Goal: Navigation & Orientation: Find specific page/section

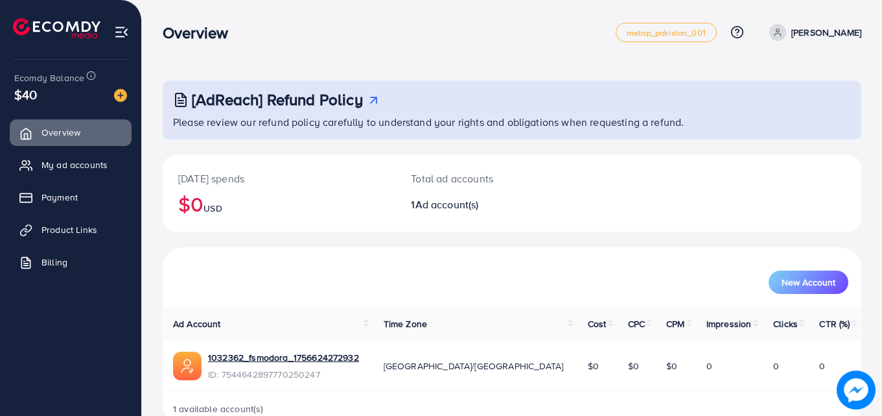
scroll to position [30, 0]
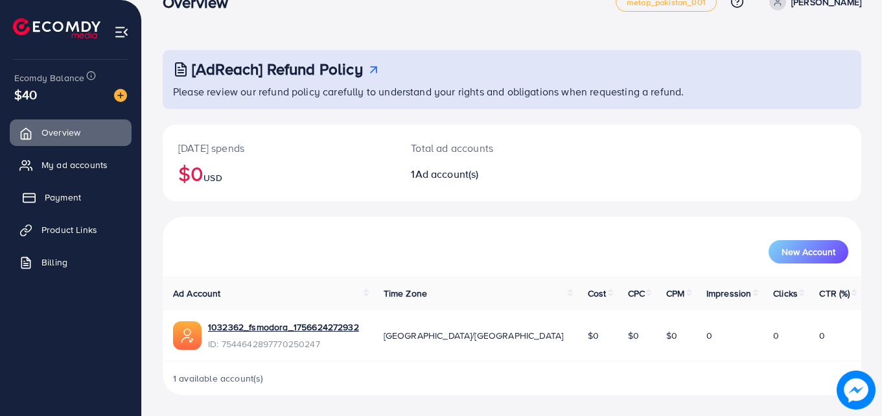
click at [72, 188] on link "Payment" at bounding box center [71, 197] width 122 height 26
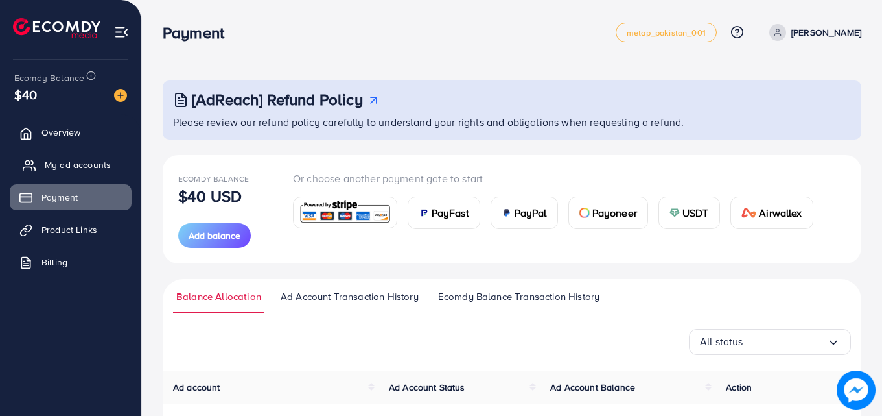
click at [76, 160] on span "My ad accounts" at bounding box center [78, 164] width 66 height 13
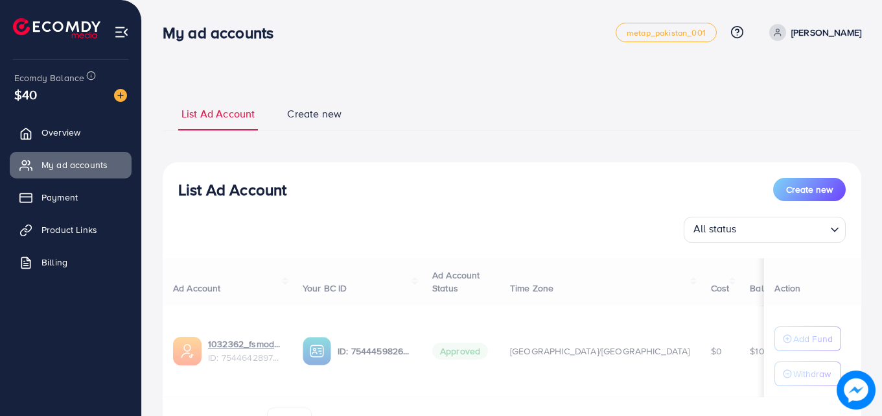
scroll to position [75, 0]
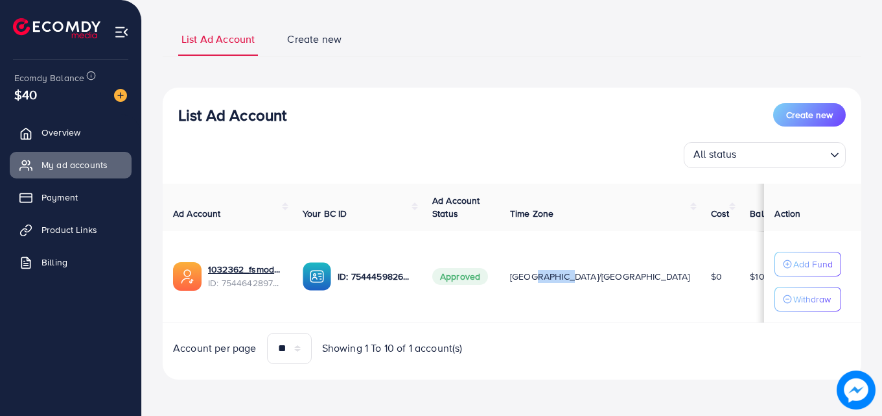
drag, startPoint x: 609, startPoint y: 272, endPoint x: 611, endPoint y: 278, distance: 7.0
click at [602, 281] on span "[GEOGRAPHIC_DATA]/[GEOGRAPHIC_DATA]" at bounding box center [600, 276] width 180 height 13
click at [740, 316] on td "$10" at bounding box center [767, 276] width 55 height 91
click at [837, 156] on icon "Search for option" at bounding box center [835, 153] width 13 height 13
click at [566, 388] on div "List Ad Account Create new List Ad Account Create new All status Loading... All…" at bounding box center [512, 200] width 699 height 389
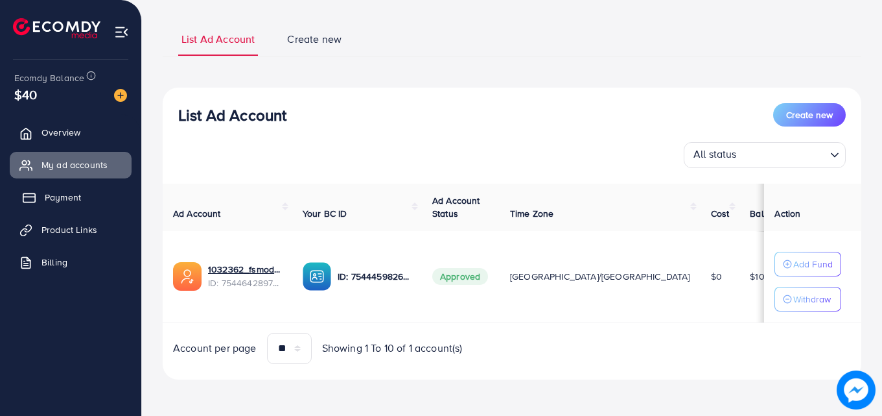
click at [102, 202] on link "Payment" at bounding box center [71, 197] width 122 height 26
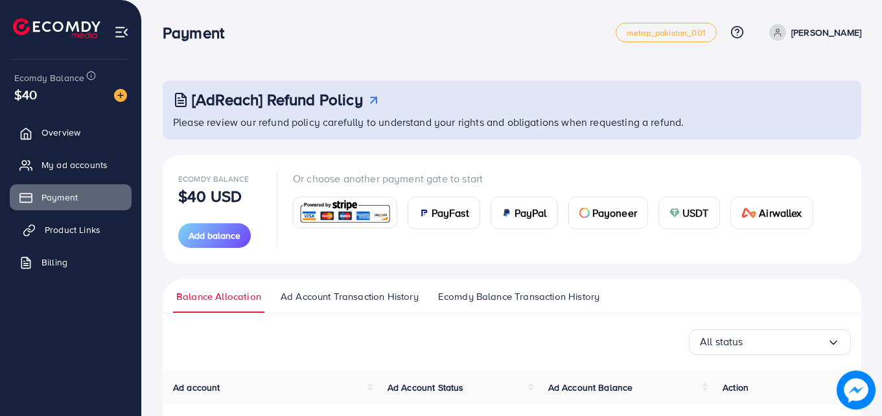
click at [101, 221] on link "Product Links" at bounding box center [71, 230] width 122 height 26
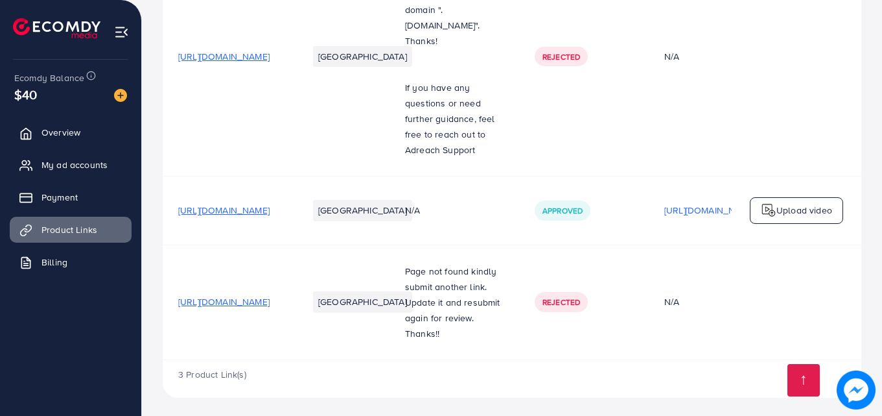
scroll to position [246, 0]
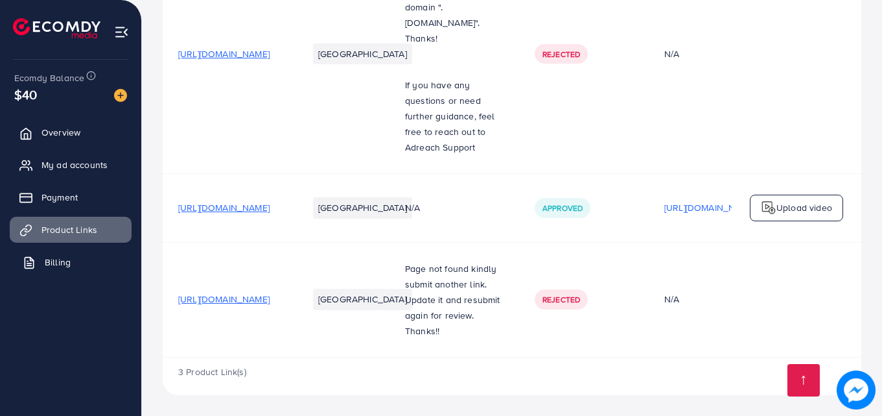
click at [82, 254] on link "Billing" at bounding box center [71, 262] width 122 height 26
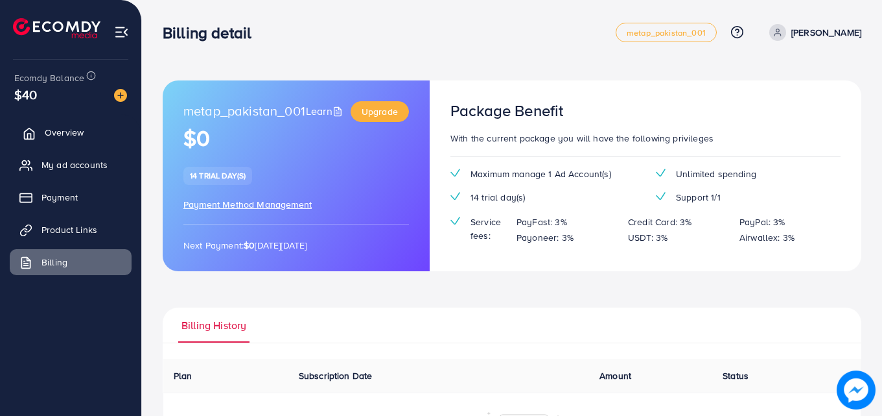
click at [67, 127] on span "Overview" at bounding box center [64, 132] width 39 height 13
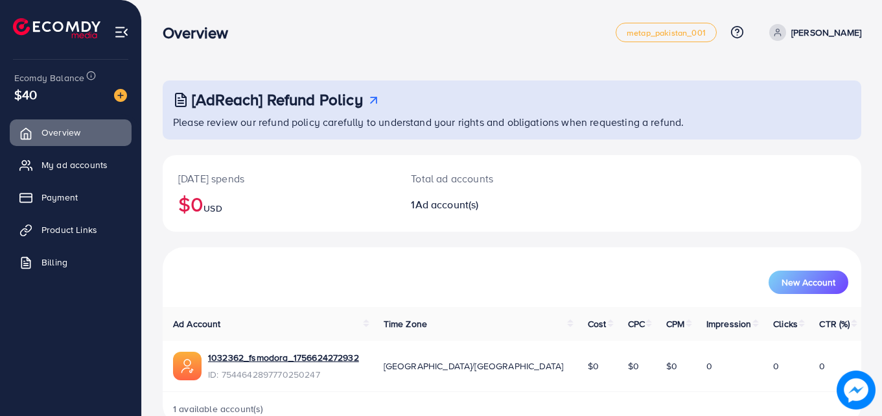
scroll to position [30, 0]
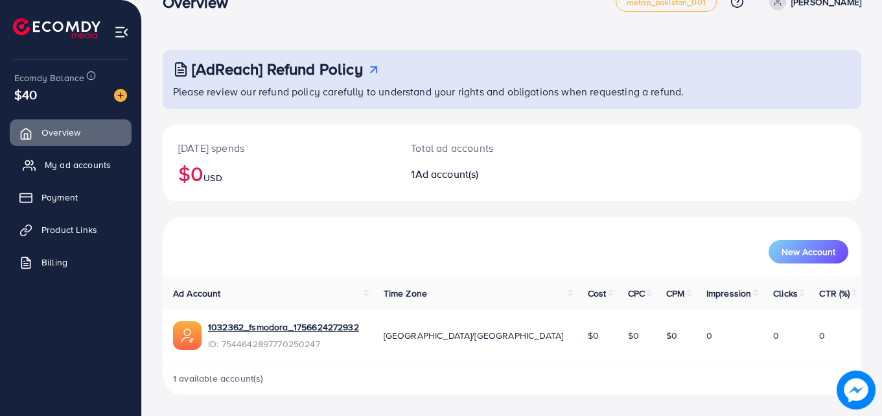
click at [64, 158] on link "My ad accounts" at bounding box center [71, 165] width 122 height 26
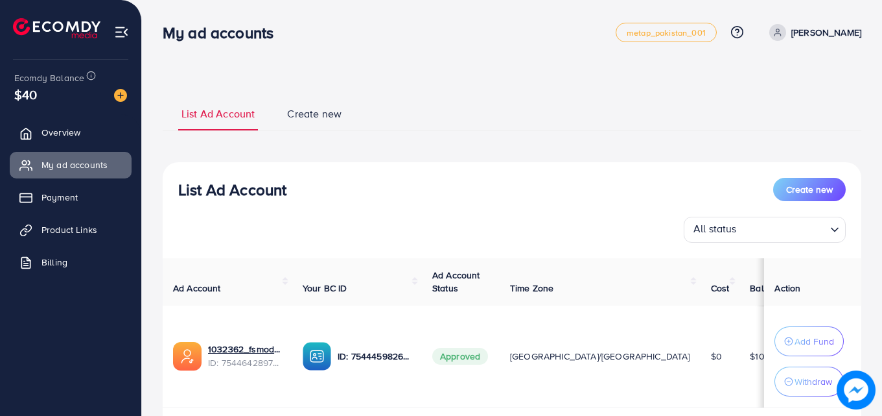
scroll to position [85, 0]
